Goal: Task Accomplishment & Management: Complete application form

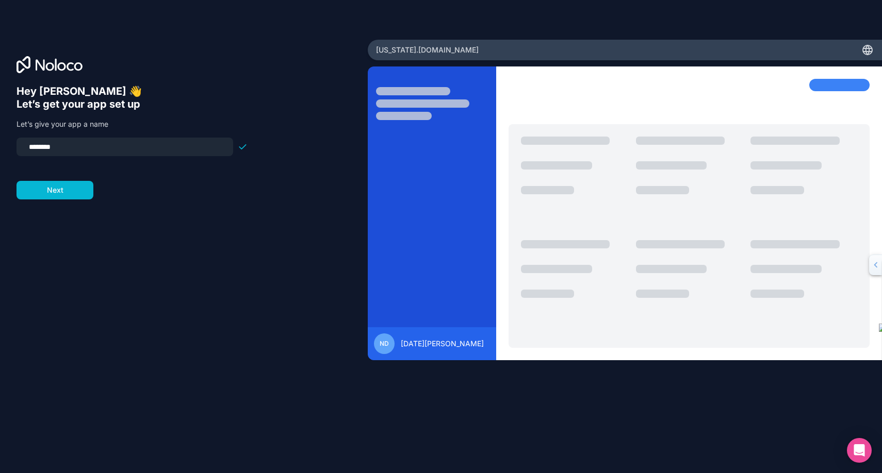
click at [297, 92] on div "Hey [PERSON_NAME] 👋 Let’s get your app set up Let’s give your app a name ******…" at bounding box center [184, 251] width 335 height 333
click at [86, 146] on input "********" at bounding box center [125, 147] width 204 height 14
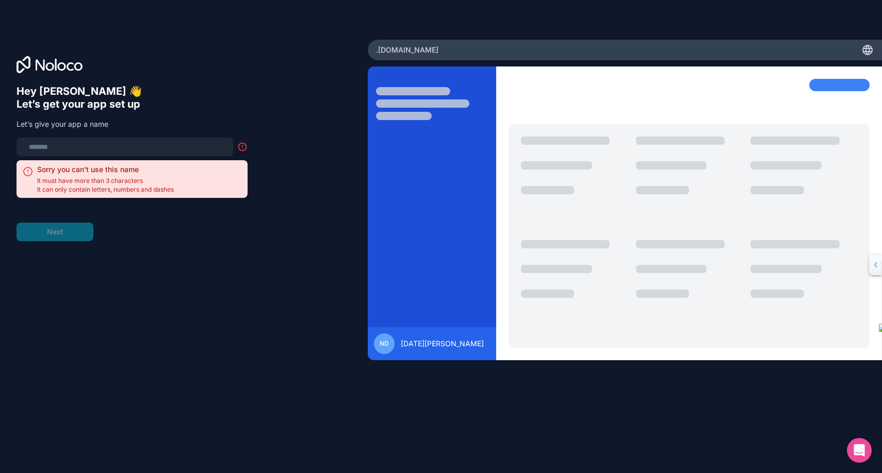
click at [144, 75] on div "Hey [PERSON_NAME] 👋 Let’s get your app set up Let’s give your app a name Sorry …" at bounding box center [184, 237] width 368 height 395
click at [77, 144] on input at bounding box center [125, 147] width 204 height 14
click at [169, 66] on div at bounding box center [184, 64] width 335 height 17
click at [116, 146] on input at bounding box center [125, 147] width 204 height 14
click at [109, 148] on input at bounding box center [125, 147] width 204 height 14
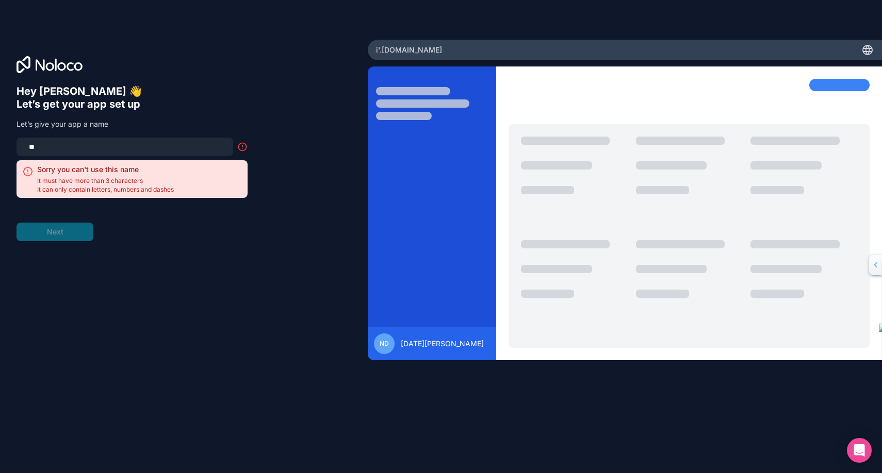
type input "*"
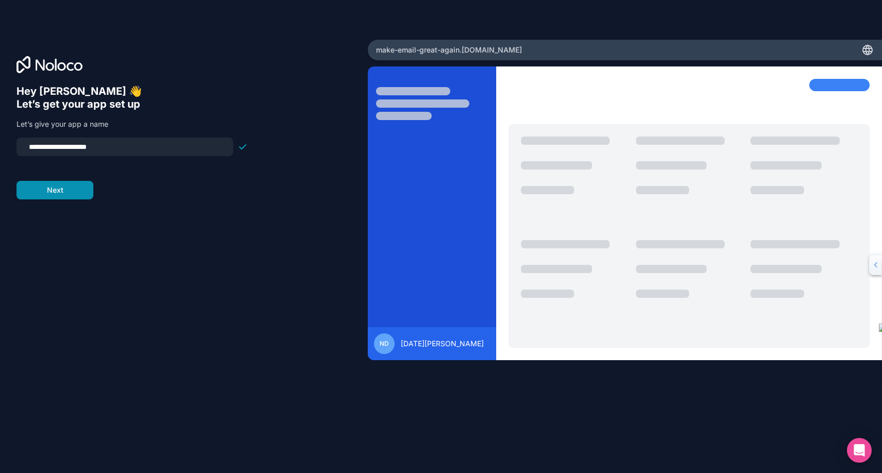
type input "**********"
click at [69, 187] on button "Next" at bounding box center [55, 190] width 77 height 19
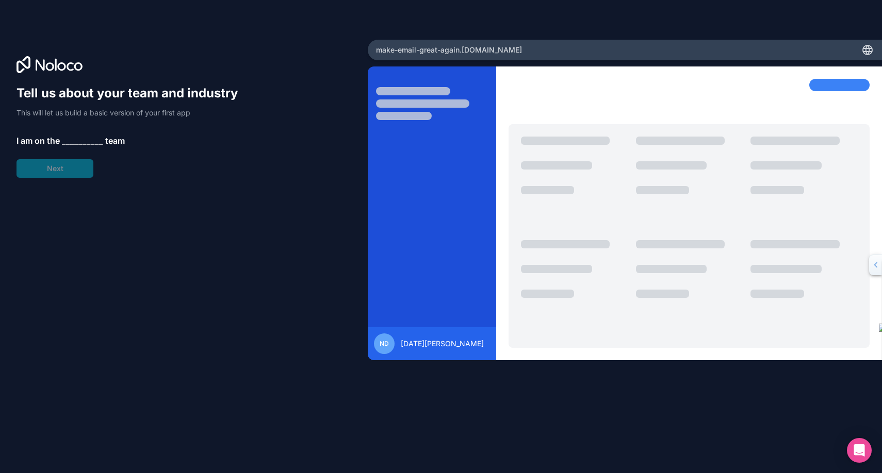
click at [77, 137] on span "__________" at bounding box center [82, 141] width 41 height 12
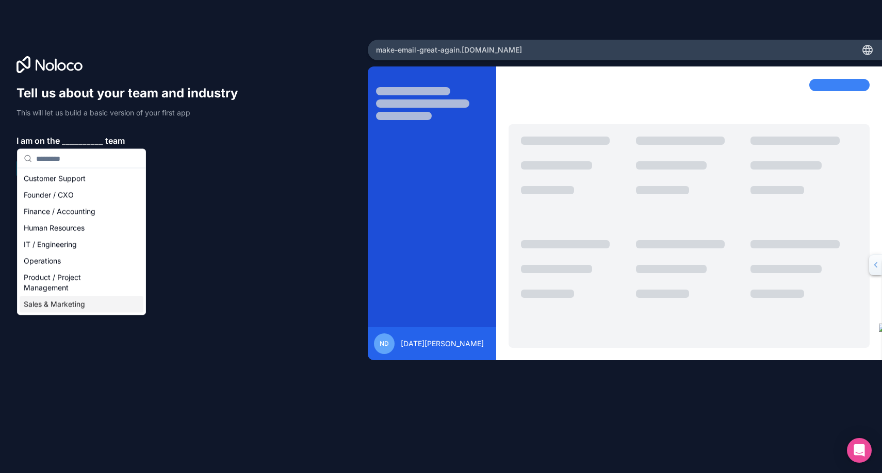
click at [101, 299] on div "Sales & Marketing" at bounding box center [82, 305] width 124 height 17
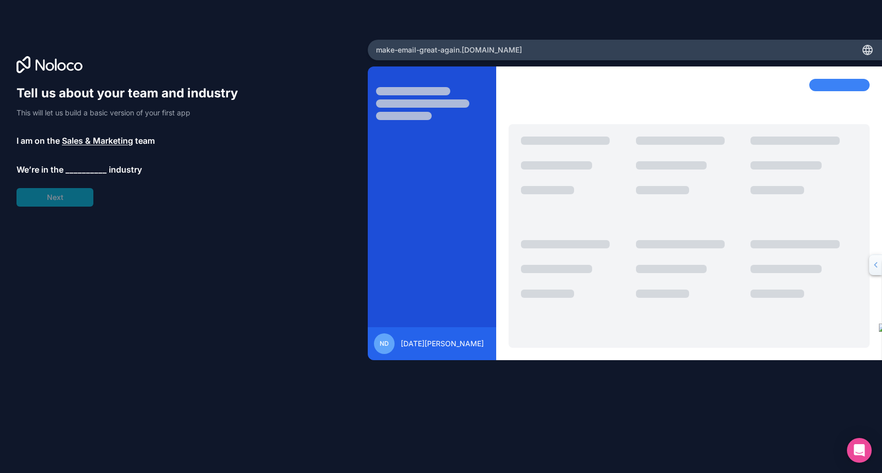
click at [90, 170] on span "__________" at bounding box center [86, 169] width 41 height 12
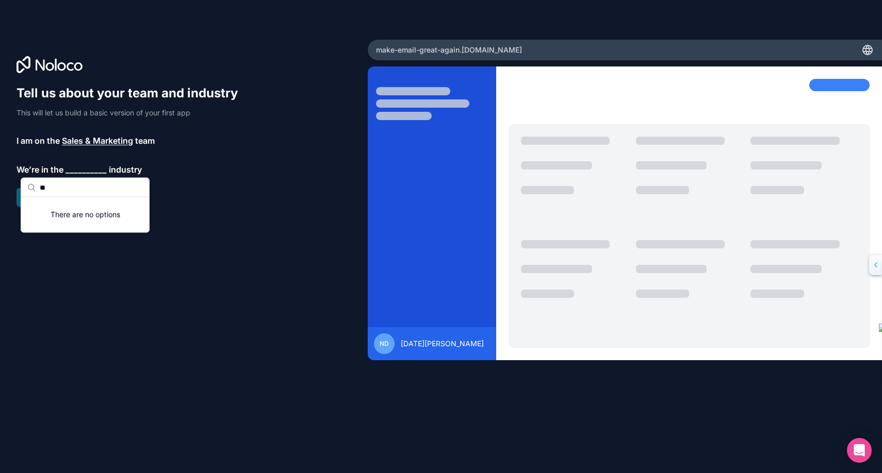
type input "*"
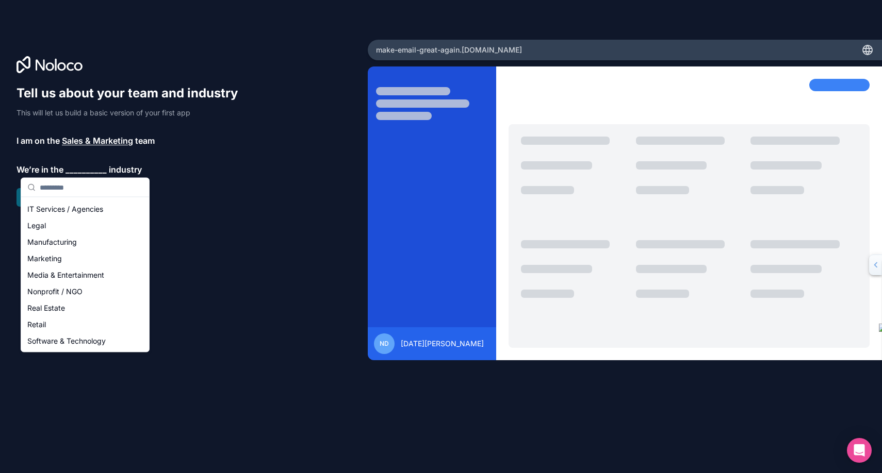
scroll to position [212, 0]
click at [88, 246] on div "Software & Technology" at bounding box center [85, 243] width 124 height 17
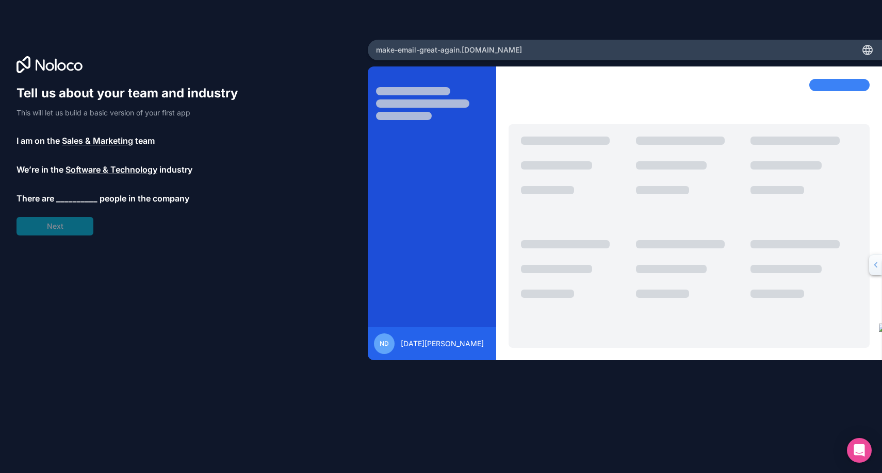
click at [69, 199] on span "__________" at bounding box center [76, 198] width 41 height 12
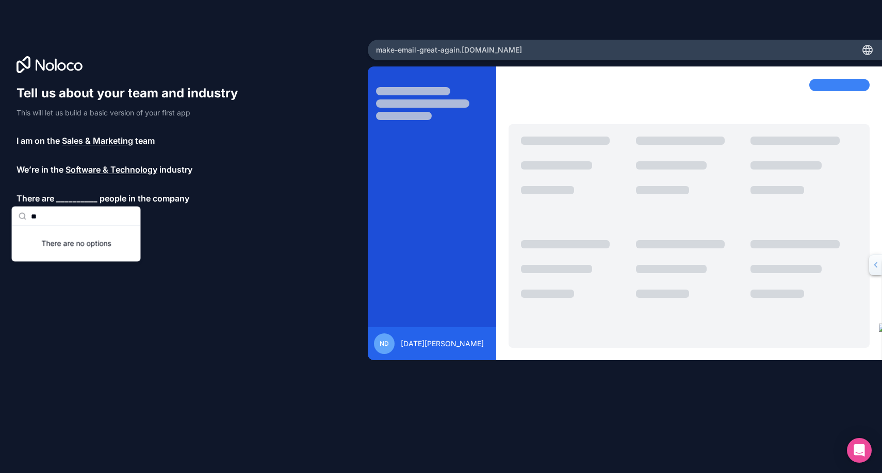
type input "*"
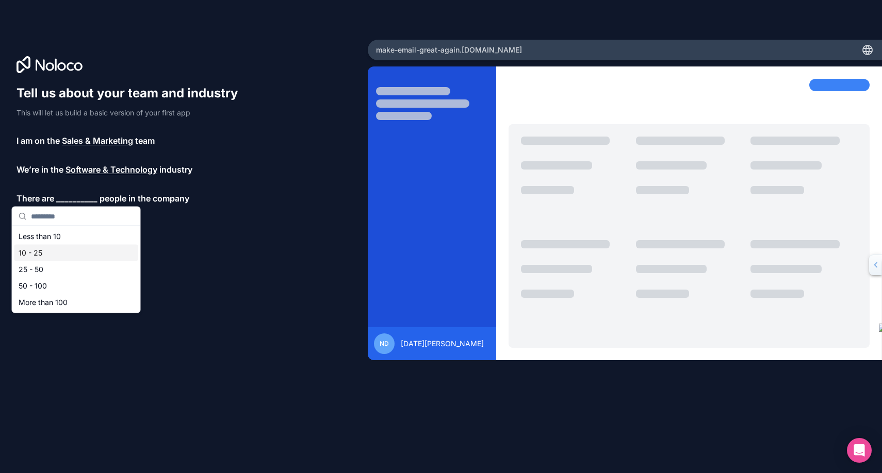
click at [42, 255] on div "10 - 25" at bounding box center [76, 253] width 124 height 17
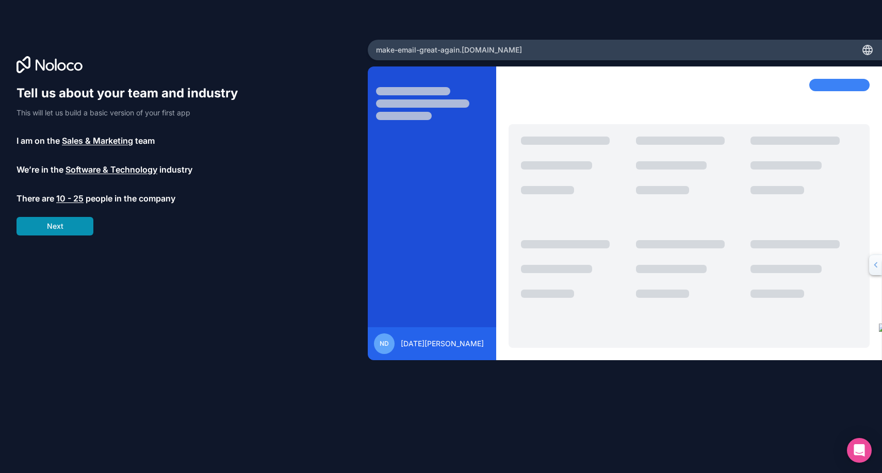
click at [62, 228] on button "Next" at bounding box center [55, 226] width 77 height 19
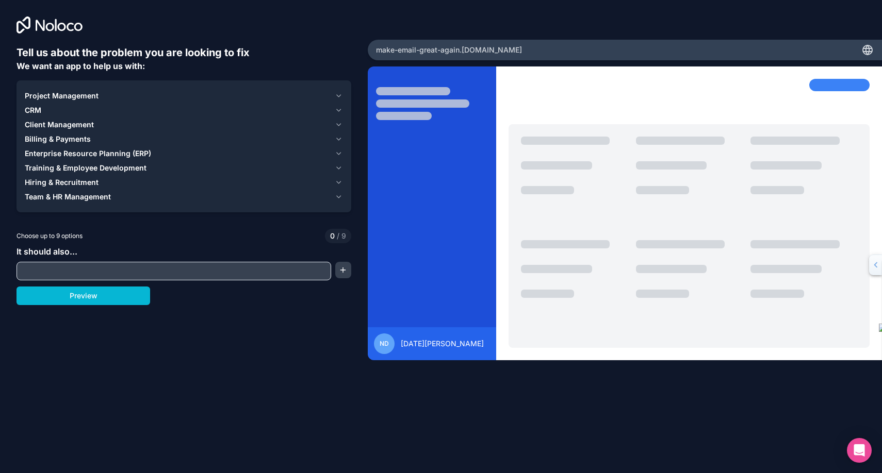
click at [74, 134] on span "Billing & Payments" at bounding box center [58, 139] width 66 height 10
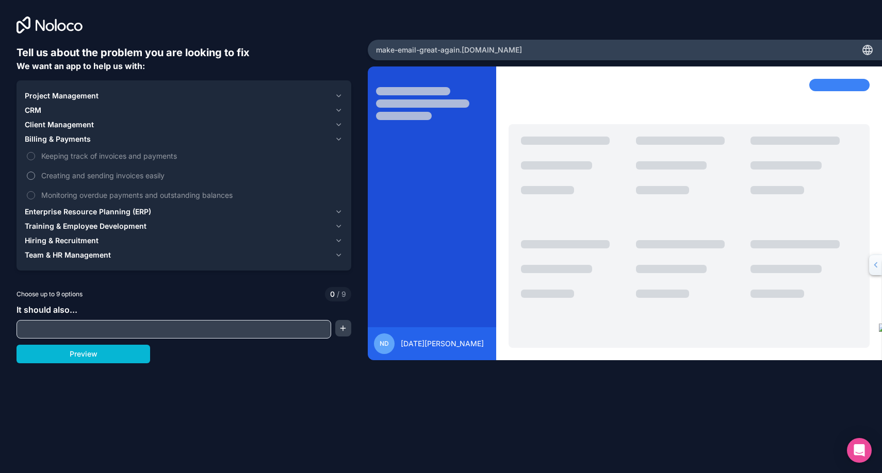
click at [32, 172] on button "Creating and sending invoices easily" at bounding box center [31, 176] width 8 height 8
click at [30, 152] on button "Keeping track of invoices and payments" at bounding box center [31, 156] width 8 height 8
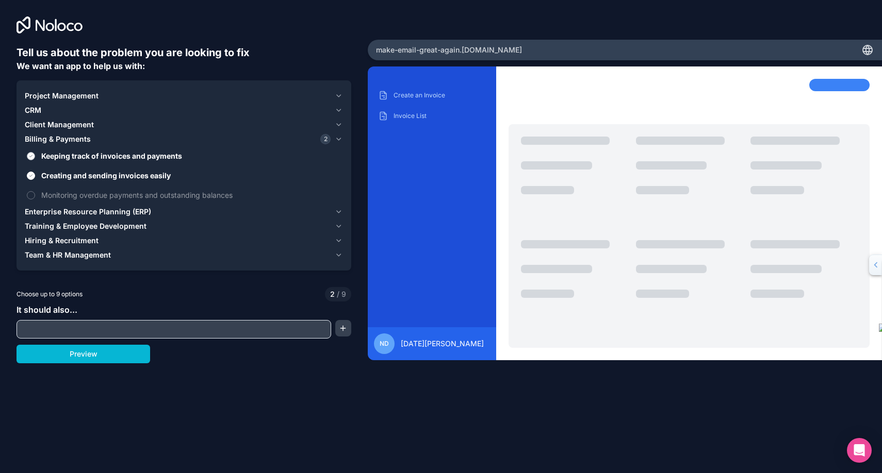
click at [32, 152] on button "Keeping track of invoices and payments" at bounding box center [31, 156] width 8 height 8
click at [59, 322] on input "text" at bounding box center [173, 329] width 309 height 14
click at [77, 322] on input "**********" at bounding box center [173, 329] width 309 height 14
click at [139, 322] on input "**********" at bounding box center [173, 329] width 309 height 14
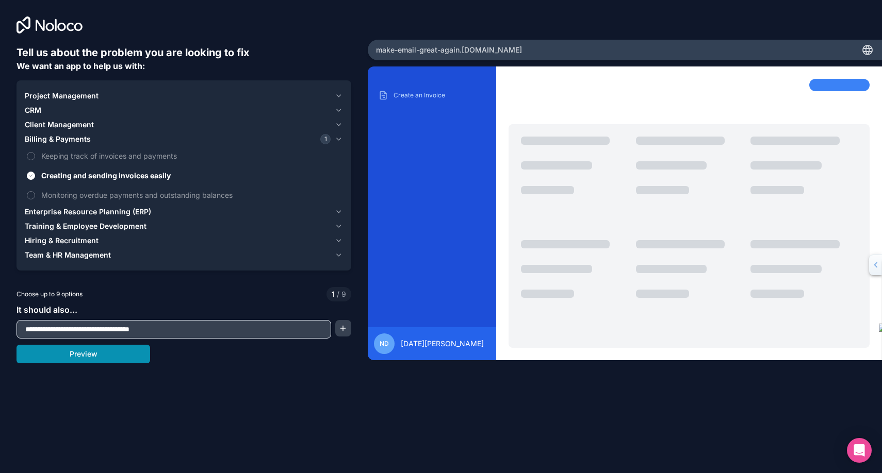
type input "**********"
click at [77, 345] on button "Preview" at bounding box center [84, 354] width 134 height 19
click at [90, 80] on div "Project Management CRM Client Management Billing & Payments 1 Keeping track of …" at bounding box center [184, 175] width 335 height 190
click at [82, 91] on span "Project Management" at bounding box center [62, 96] width 74 height 10
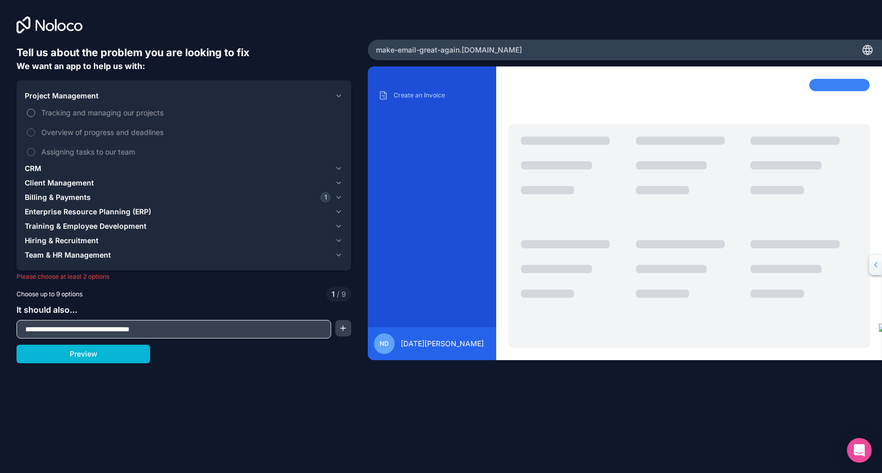
click at [79, 107] on span "Tracking and managing our projects" at bounding box center [191, 112] width 300 height 11
click at [35, 109] on button "Tracking and managing our projects" at bounding box center [31, 113] width 8 height 8
click at [79, 127] on span "Overview of progress and deadlines" at bounding box center [191, 132] width 300 height 11
click at [35, 128] on button "Overview of progress and deadlines" at bounding box center [31, 132] width 8 height 8
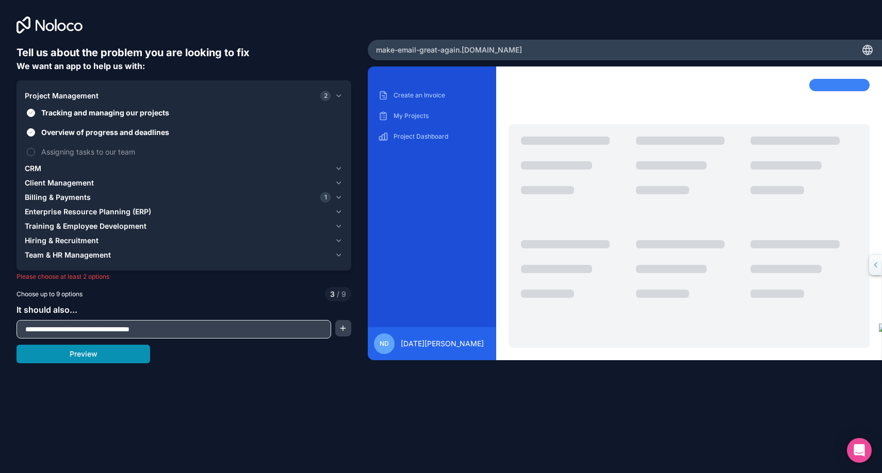
click at [117, 345] on button "Preview" at bounding box center [84, 354] width 134 height 19
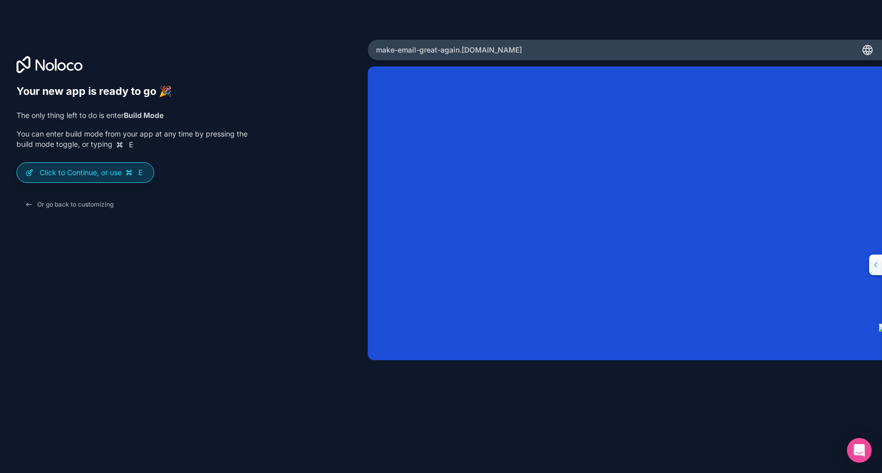
click at [104, 169] on p "Click to Continue, or use E" at bounding box center [93, 173] width 106 height 10
